Goal: Transaction & Acquisition: Purchase product/service

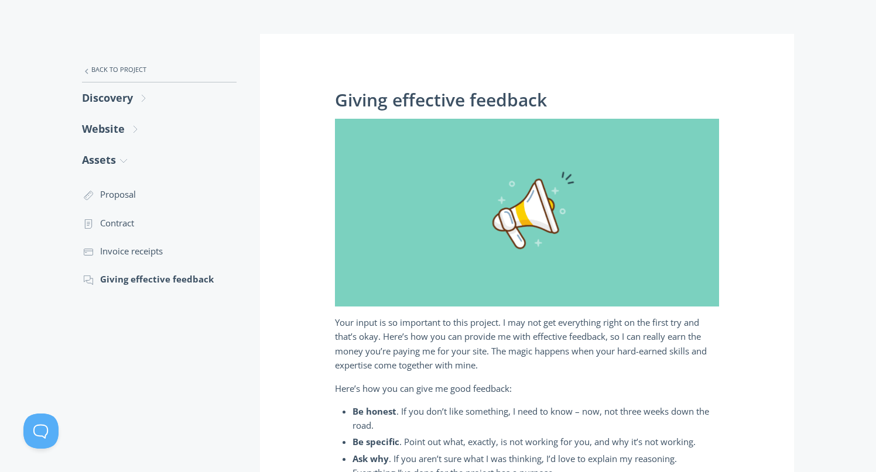
scroll to position [193, 0]
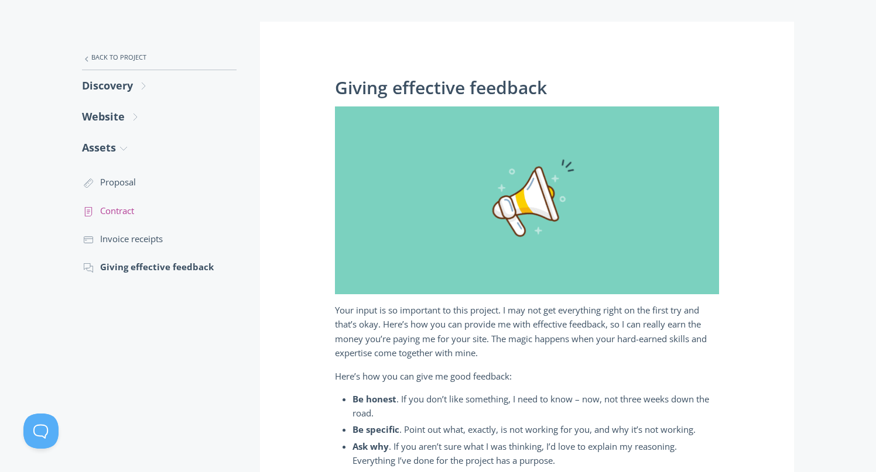
click at [151, 208] on link ".st0{fill:none;stroke:#000000;stroke-width:2;stroke-miterlimit:10;} Untitled-15…" at bounding box center [159, 211] width 155 height 28
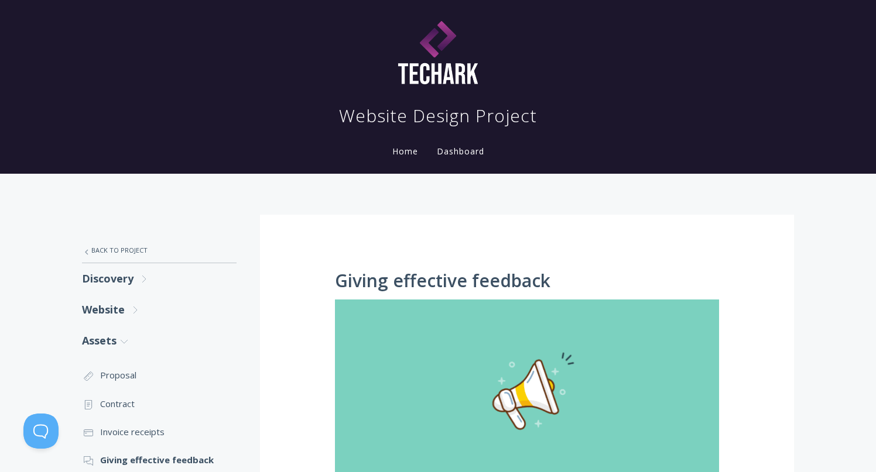
click at [403, 154] on link "Home" at bounding box center [405, 151] width 30 height 11
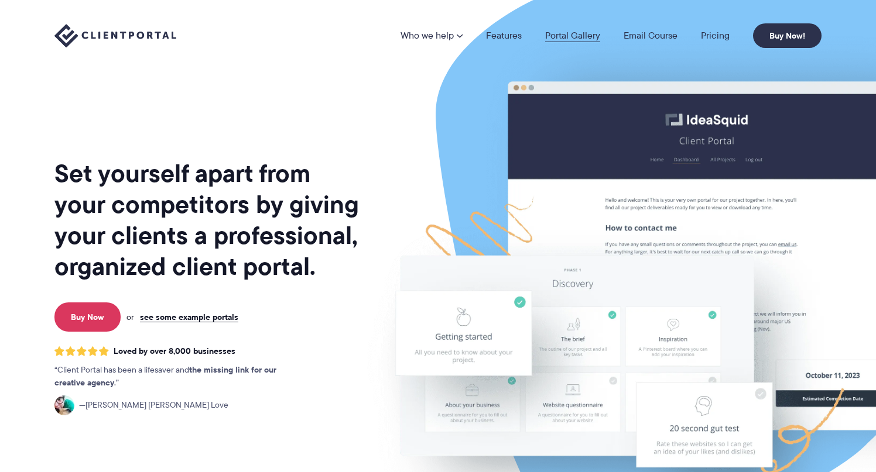
click at [553, 36] on link "Portal Gallery" at bounding box center [572, 35] width 55 height 9
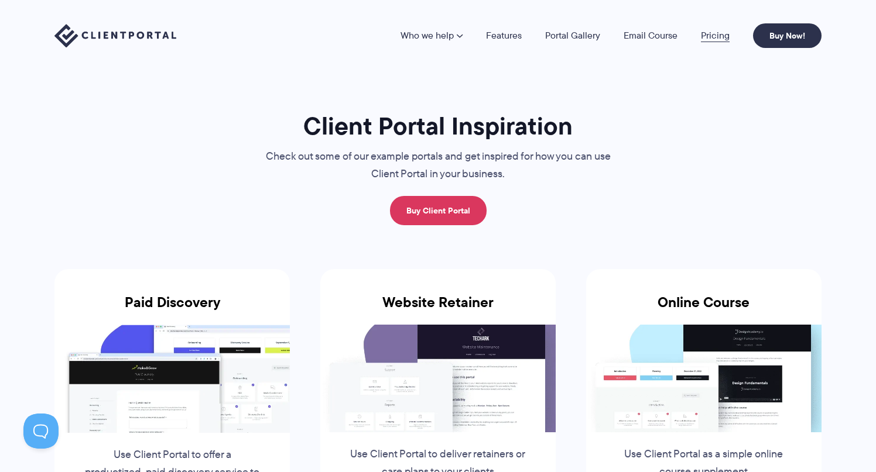
click at [717, 32] on link "Pricing" at bounding box center [715, 35] width 29 height 9
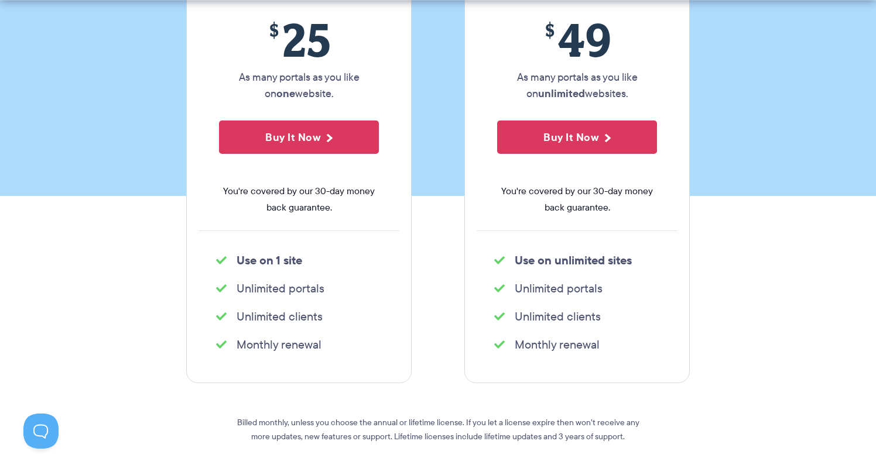
scroll to position [261, 0]
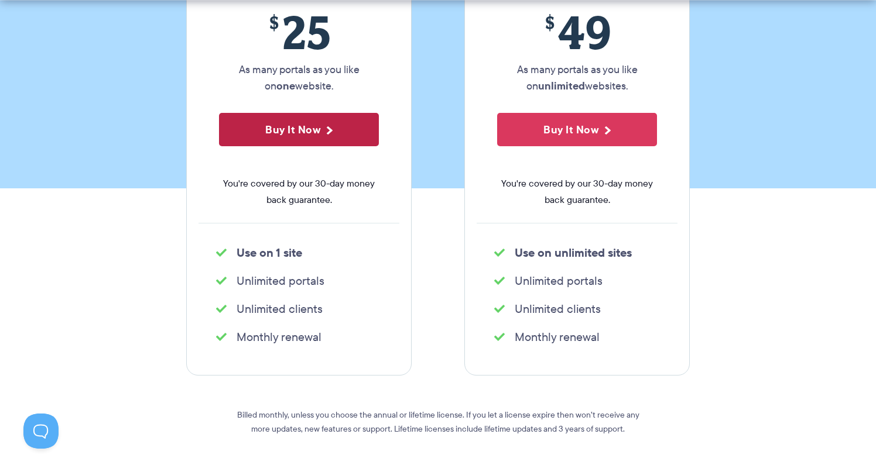
click at [351, 135] on button "Buy It Now" at bounding box center [299, 129] width 160 height 33
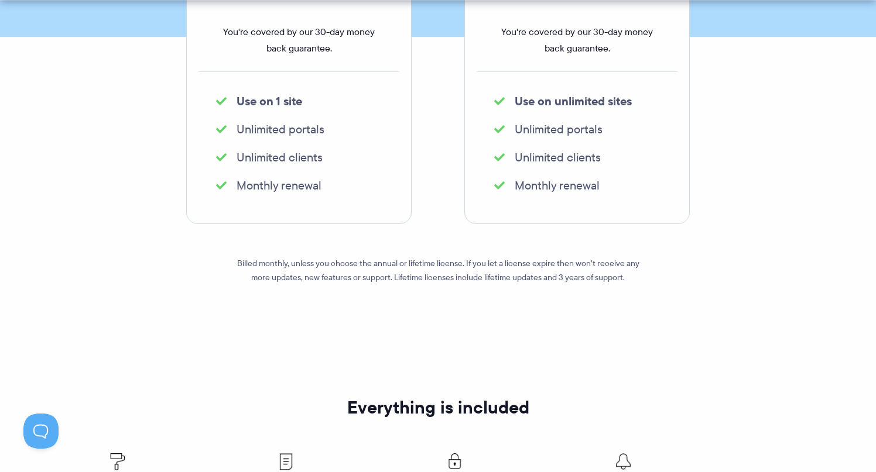
scroll to position [479, 0]
